Goal: Information Seeking & Learning: Learn about a topic

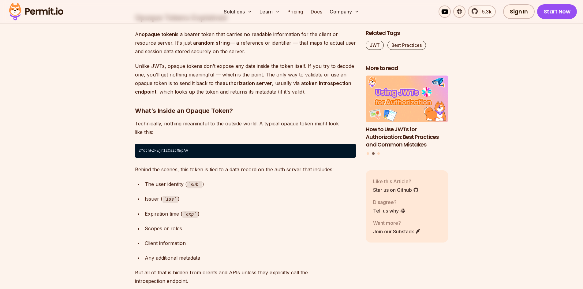
scroll to position [2940, 0]
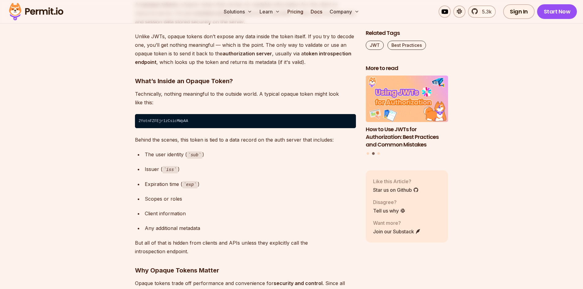
click at [154, 157] on div "The user identity ( sub )" at bounding box center [250, 154] width 211 height 9
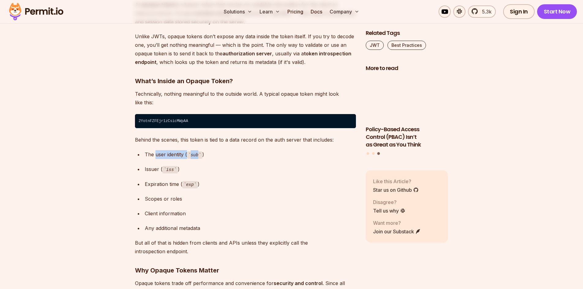
drag, startPoint x: 154, startPoint y: 157, endPoint x: 193, endPoint y: 156, distance: 38.9
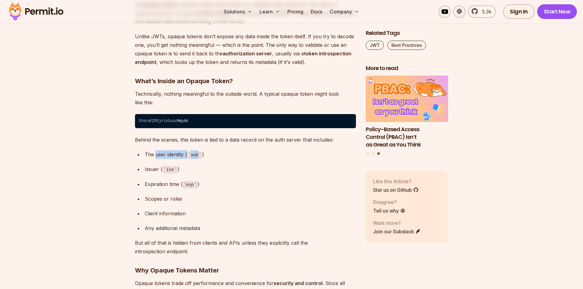
click at [193, 156] on div "The user identity ( sub )" at bounding box center [250, 154] width 211 height 9
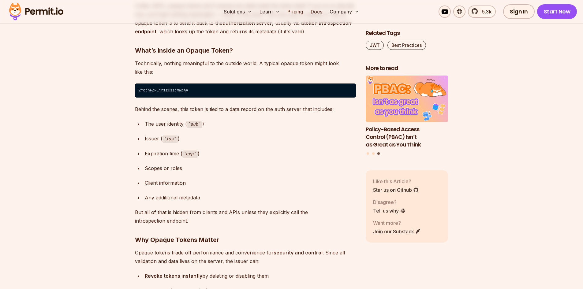
click at [154, 156] on div "Expiration time ( exp )" at bounding box center [250, 153] width 211 height 9
drag, startPoint x: 154, startPoint y: 156, endPoint x: 217, endPoint y: 156, distance: 63.7
click at [217, 156] on div "Expiration time ( exp )" at bounding box center [250, 153] width 211 height 9
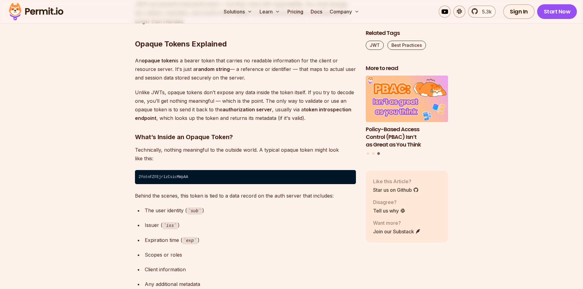
scroll to position [2879, 0]
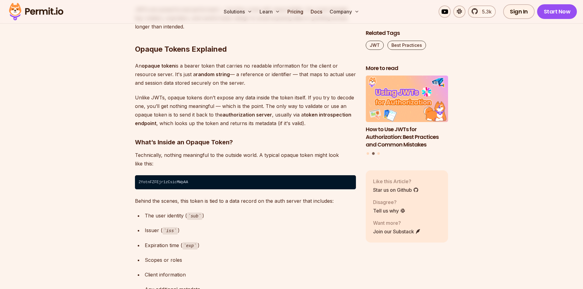
click at [171, 100] on p "Unlike JWTs, opaque tokens don’t expose any data inside the token itself. If yo…" at bounding box center [245, 110] width 221 height 34
drag, startPoint x: 171, startPoint y: 100, endPoint x: 307, endPoint y: 98, distance: 136.0
click at [307, 98] on p "Unlike JWTs, opaque tokens don’t expose any data inside the token itself. If yo…" at bounding box center [245, 110] width 221 height 34
click at [151, 107] on p "Unlike JWTs, opaque tokens don’t expose any data inside the token itself. If yo…" at bounding box center [245, 110] width 221 height 34
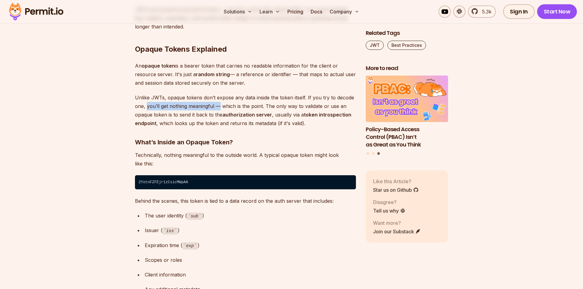
drag, startPoint x: 151, startPoint y: 107, endPoint x: 216, endPoint y: 109, distance: 65.3
click at [216, 109] on p "Unlike JWTs, opaque tokens don’t expose any data inside the token itself. If yo…" at bounding box center [245, 110] width 221 height 34
click at [220, 107] on p "Unlike JWTs, opaque tokens don’t expose any data inside the token itself. If yo…" at bounding box center [245, 110] width 221 height 34
drag, startPoint x: 220, startPoint y: 107, endPoint x: 255, endPoint y: 107, distance: 35.2
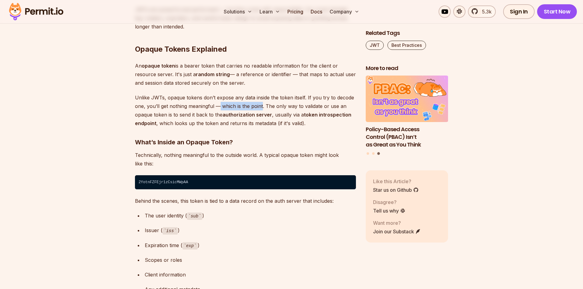
click at [255, 107] on p "Unlike JWTs, opaque tokens don’t expose any data inside the token itself. If yo…" at bounding box center [245, 110] width 221 height 34
click at [272, 105] on p "Unlike JWTs, opaque tokens don’t expose any data inside the token itself. If yo…" at bounding box center [245, 110] width 221 height 34
click at [268, 106] on p "Unlike JWTs, opaque tokens don’t expose any data inside the token itself. If yo…" at bounding box center [245, 110] width 221 height 34
drag, startPoint x: 268, startPoint y: 106, endPoint x: 334, endPoint y: 111, distance: 66.7
click at [334, 111] on p "Unlike JWTs, opaque tokens don’t expose any data inside the token itself. If yo…" at bounding box center [245, 110] width 221 height 34
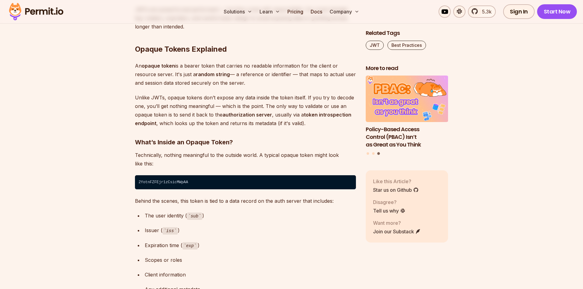
click at [324, 123] on p "Unlike JWTs, opaque tokens don’t expose any data inside the token itself. If yo…" at bounding box center [245, 110] width 221 height 34
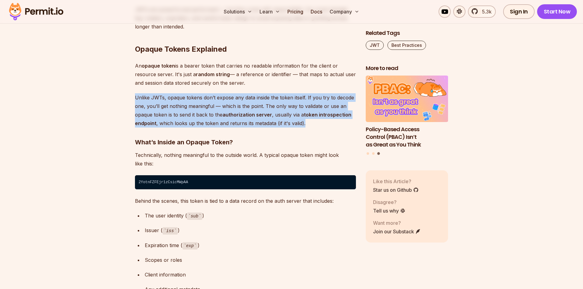
drag, startPoint x: 313, startPoint y: 124, endPoint x: 124, endPoint y: 98, distance: 190.7
click at [124, 98] on section "Table of Contents Bearer tokens play an important role in securing APIs and man…" at bounding box center [291, 51] width 583 height 5118
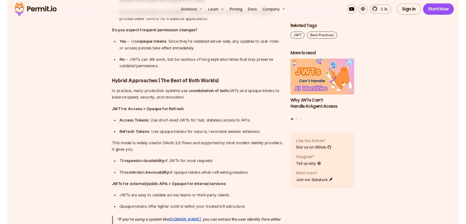
scroll to position [4073, 0]
